Goal: Task Accomplishment & Management: Complete application form

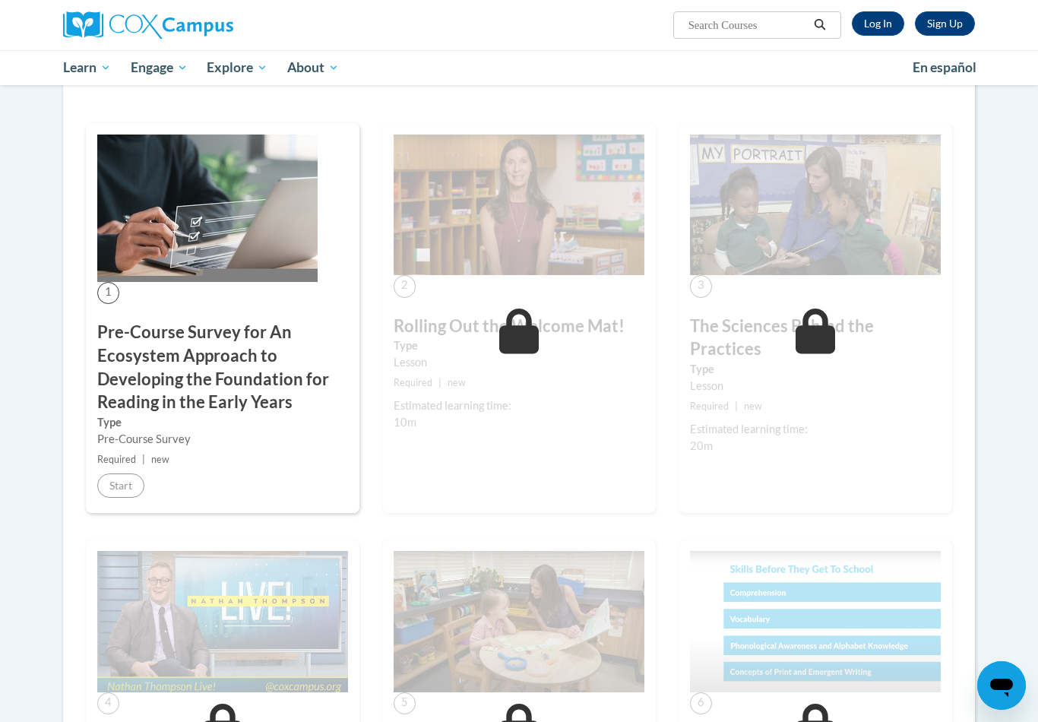
scroll to position [241, 0]
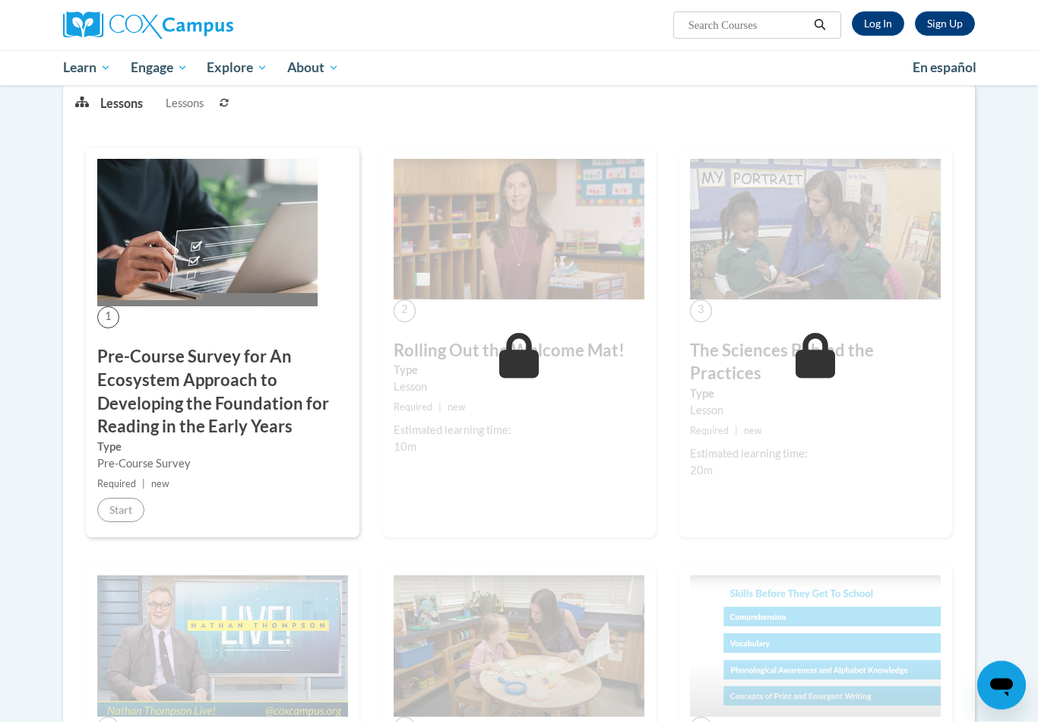
click at [94, 514] on div "1 Pre-Course Survey for An Ecosystem Approach to Developing the Foundation for …" at bounding box center [223, 343] width 274 height 391
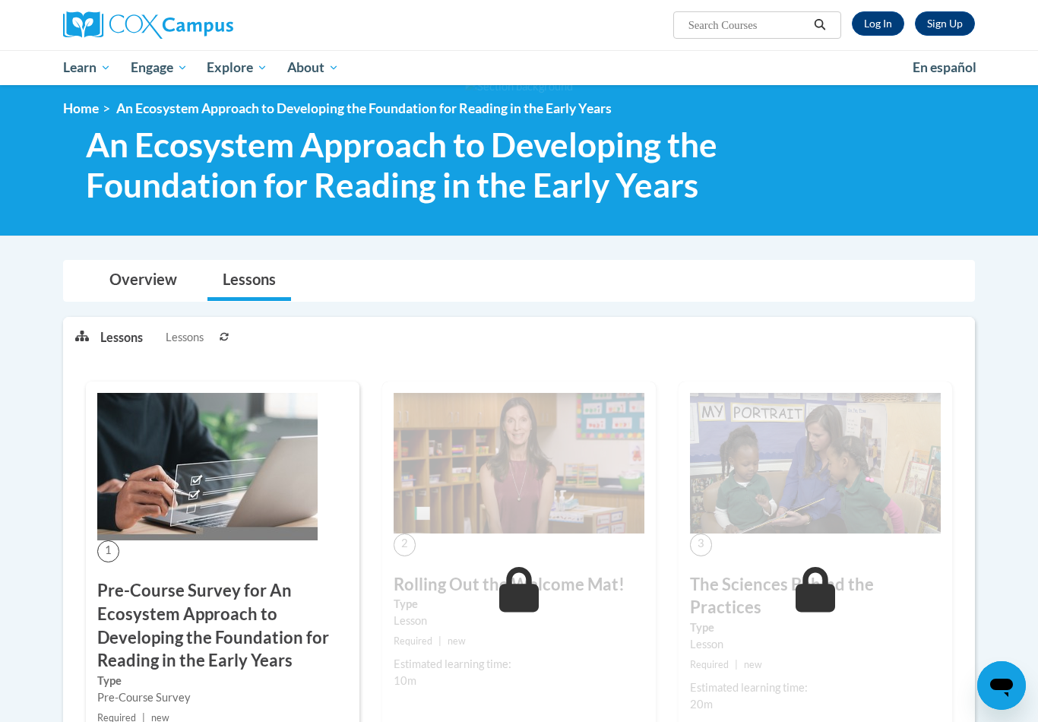
scroll to position [0, 0]
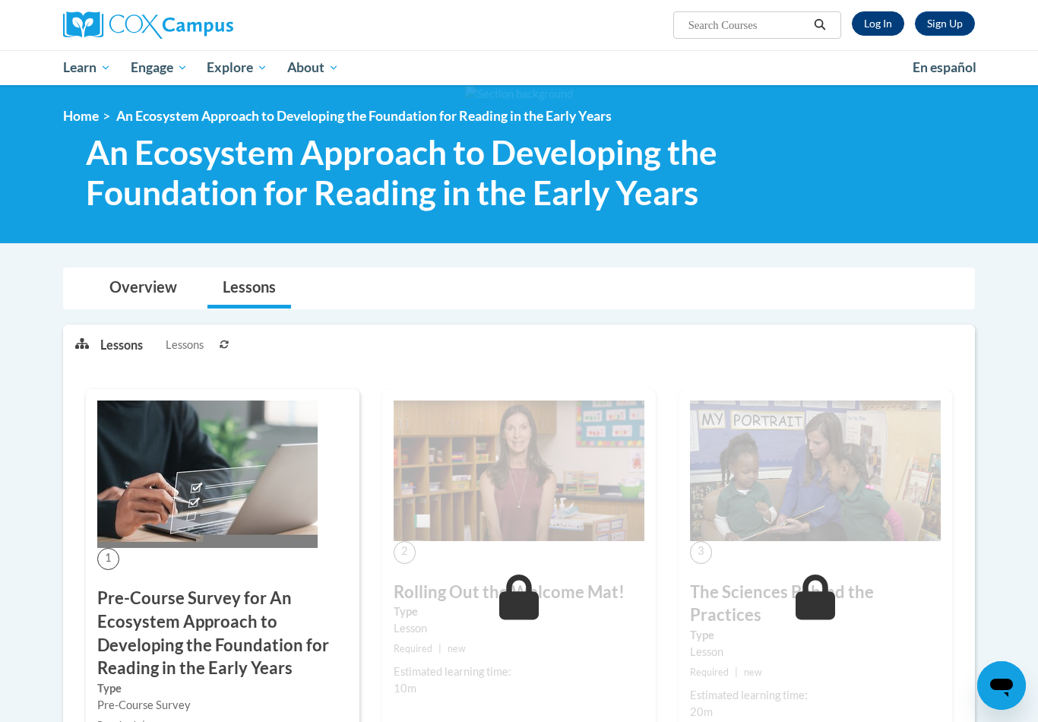
click at [871, 28] on link "Log In" at bounding box center [878, 23] width 52 height 24
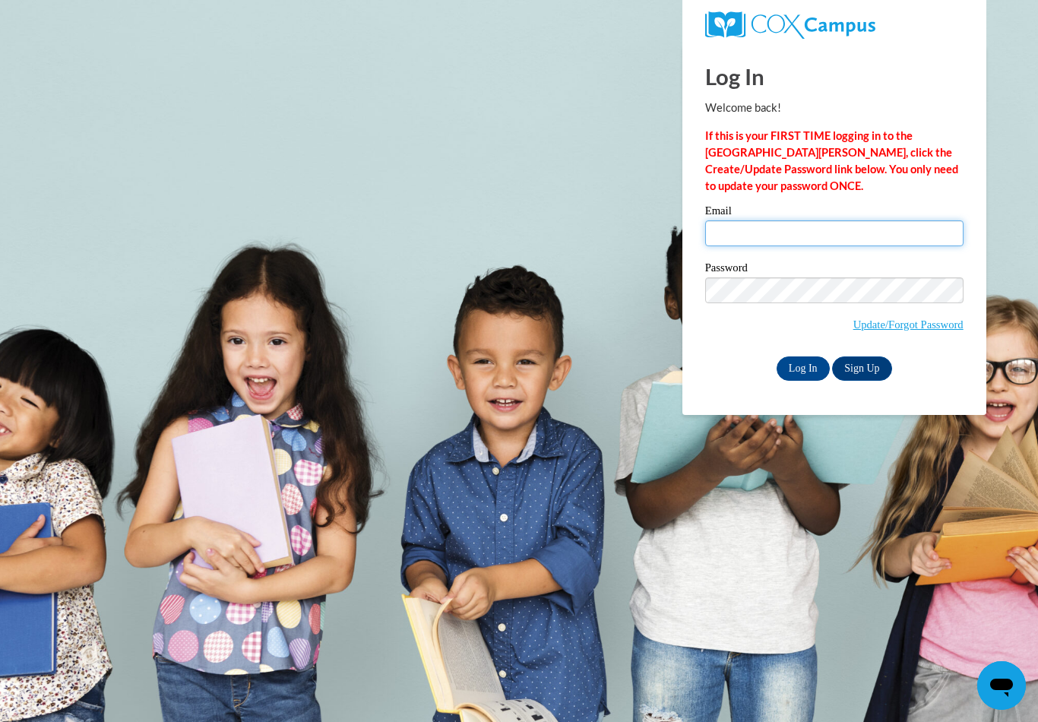
type input "[EMAIL_ADDRESS][DOMAIN_NAME]"
click at [802, 367] on input "Log In" at bounding box center [803, 368] width 53 height 24
click at [810, 365] on input "Log In" at bounding box center [803, 368] width 53 height 24
click at [796, 367] on input "Log In" at bounding box center [803, 368] width 53 height 24
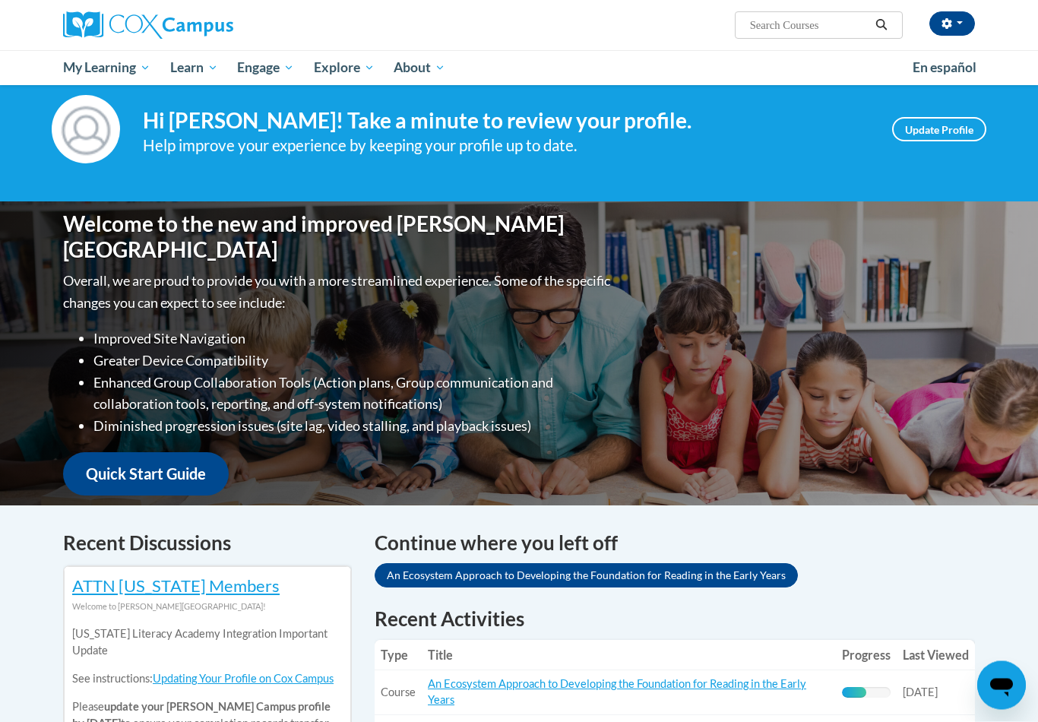
scroll to position [28, 0]
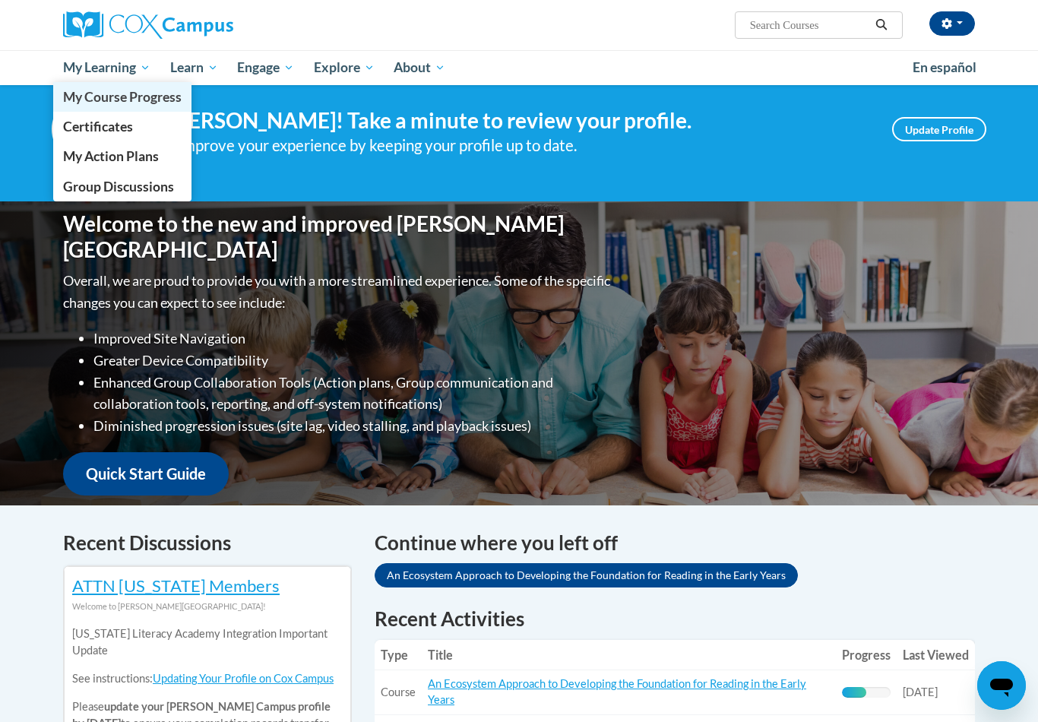
click at [112, 90] on span "My Course Progress" at bounding box center [122, 97] width 119 height 16
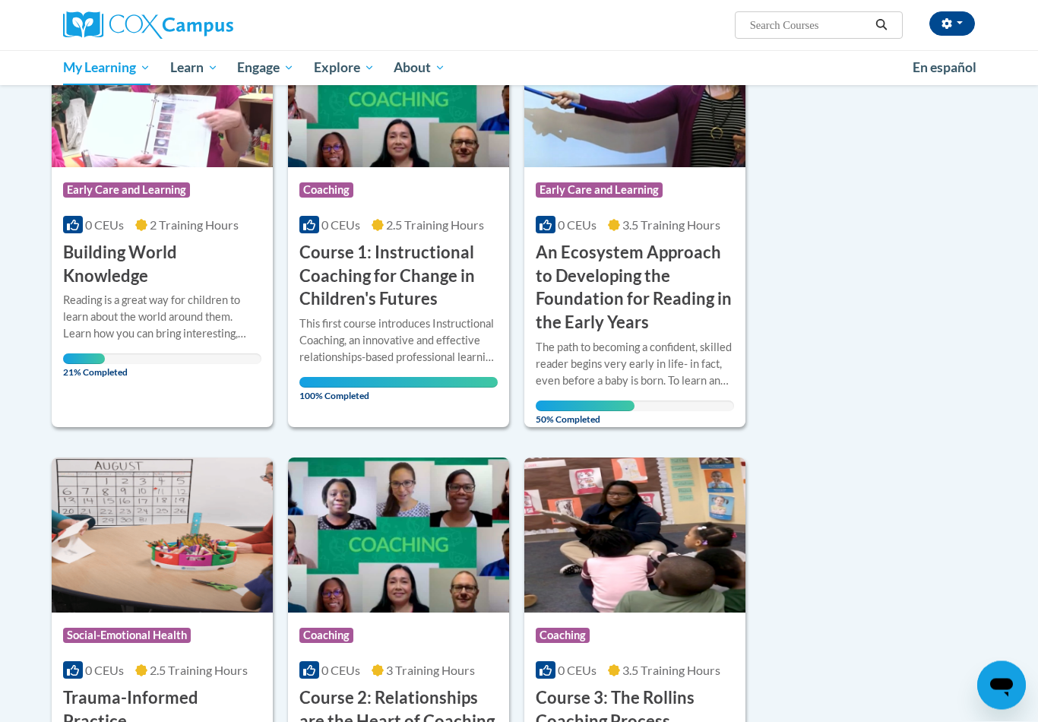
scroll to position [274, 0]
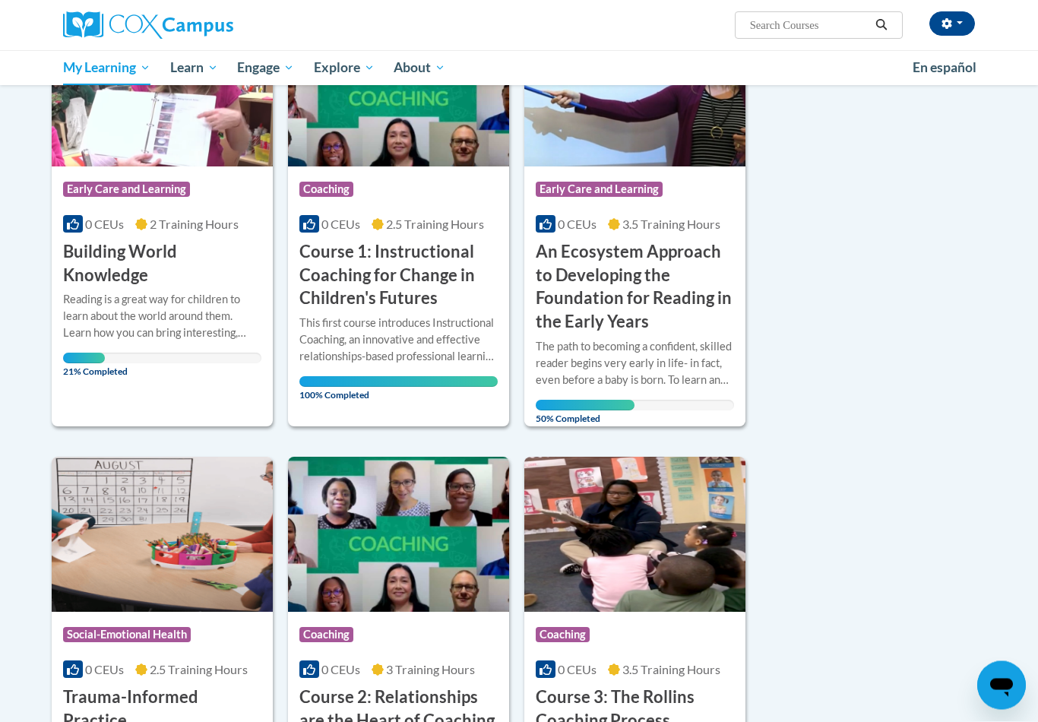
click at [619, 366] on div "The path to becoming a confident, skilled reader begins very early in life- in …" at bounding box center [635, 364] width 198 height 50
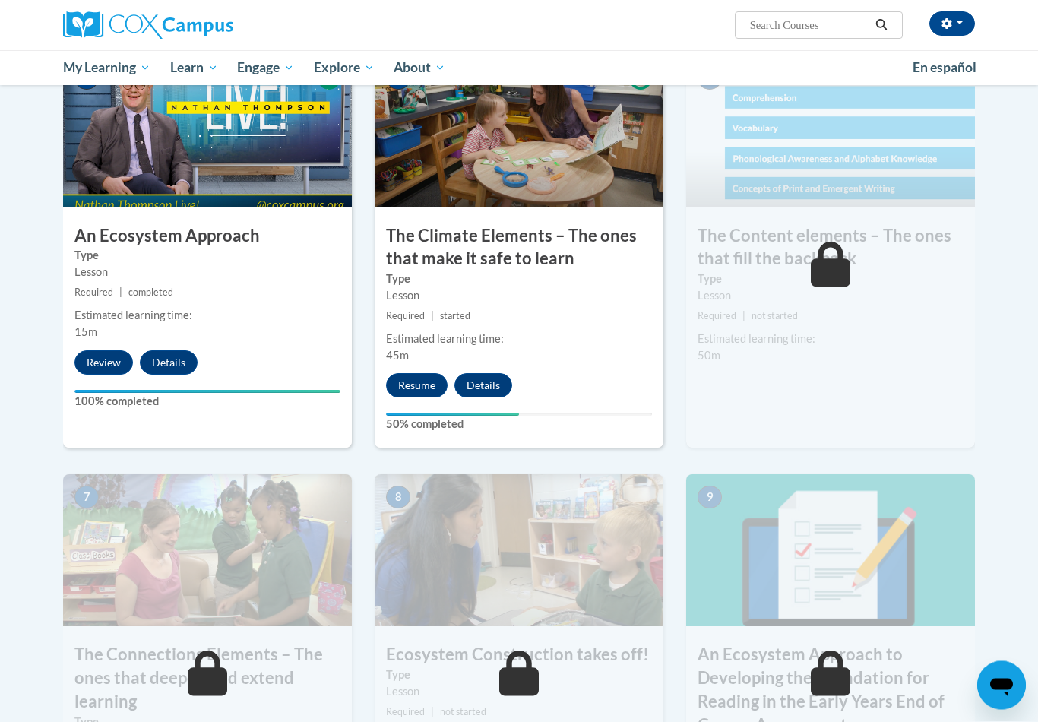
scroll to position [800, 0]
click at [419, 378] on button "Resume" at bounding box center [417, 385] width 62 height 24
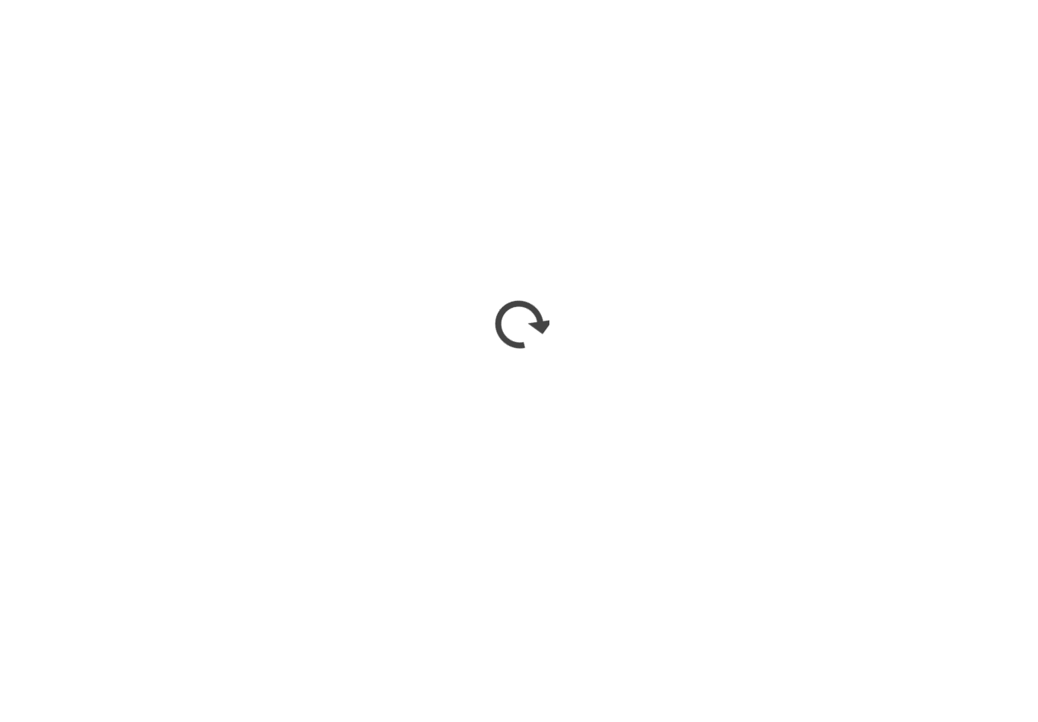
scroll to position [1162, 0]
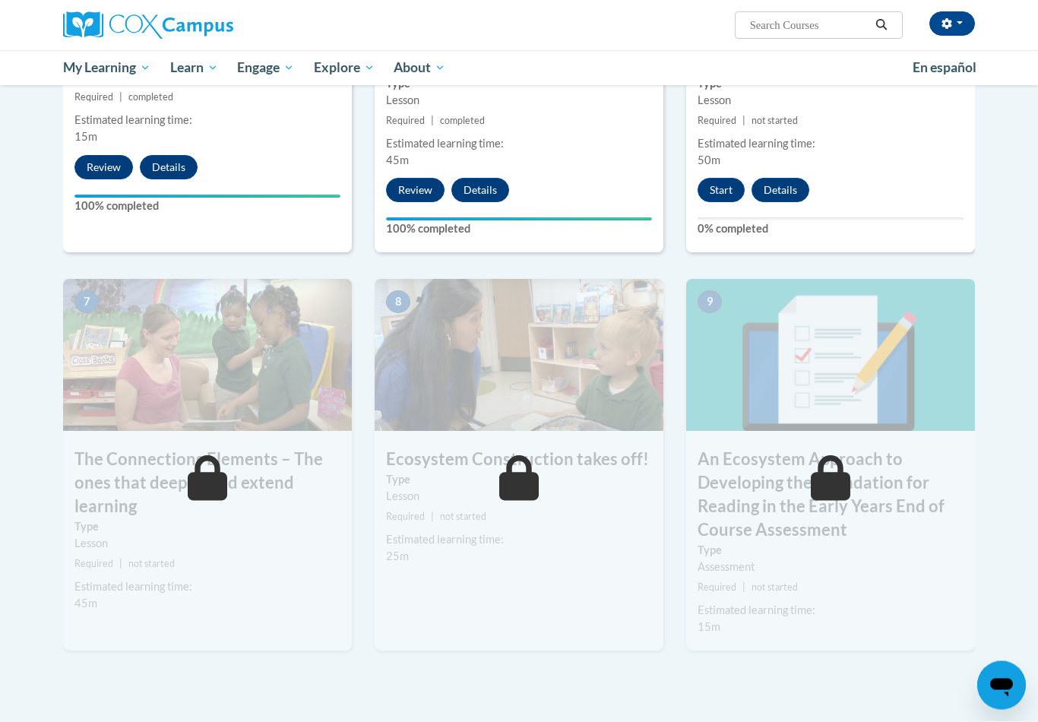
click at [731, 164] on div "6 The Content elements – The ones that fill the backpack Type Lesson Required |…" at bounding box center [830, 57] width 289 height 393
click at [722, 188] on button "Start" at bounding box center [721, 191] width 47 height 24
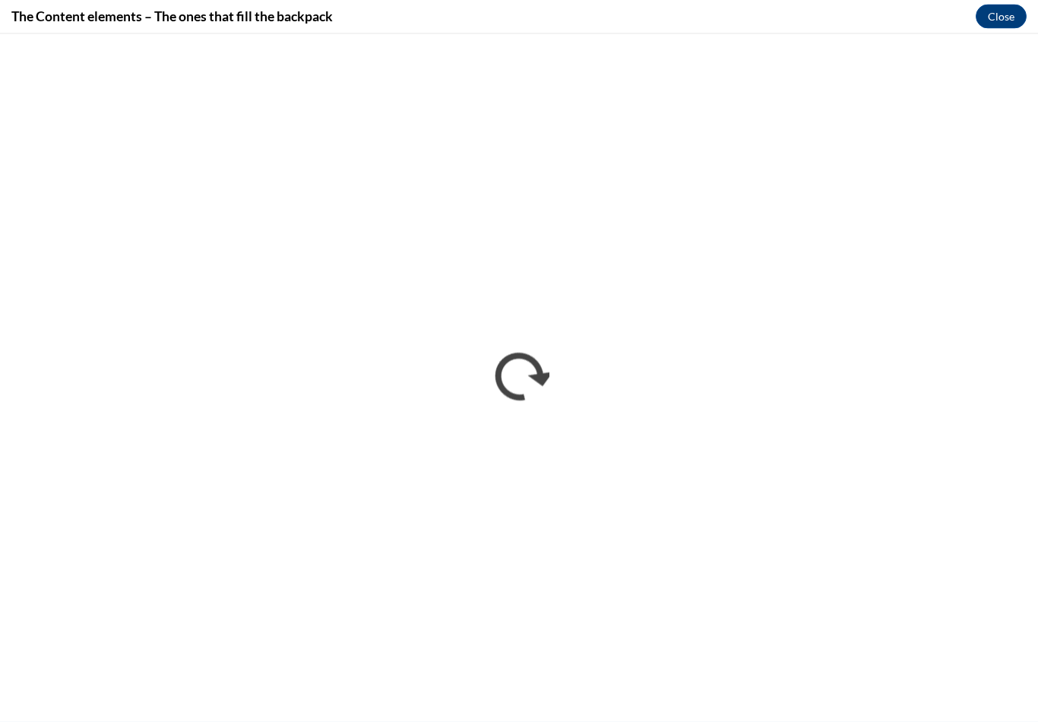
scroll to position [995, 0]
